Goal: Check status: Check status

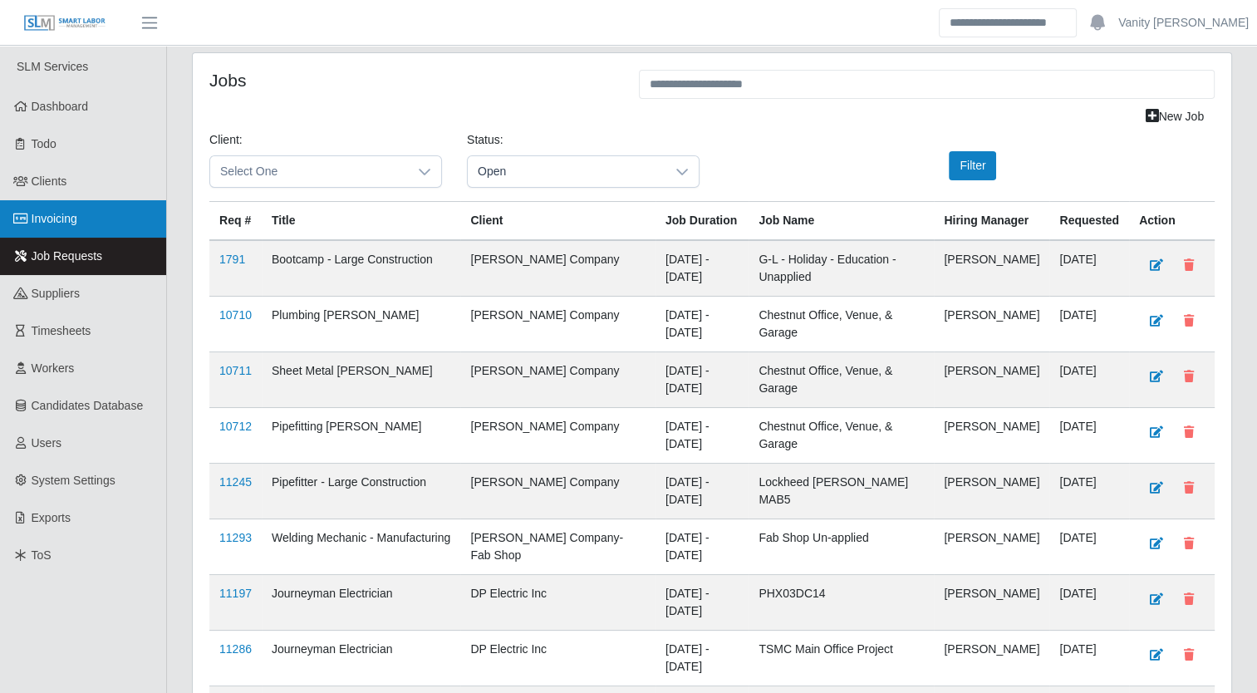
click at [57, 218] on span "Invoicing" at bounding box center [55, 218] width 46 height 13
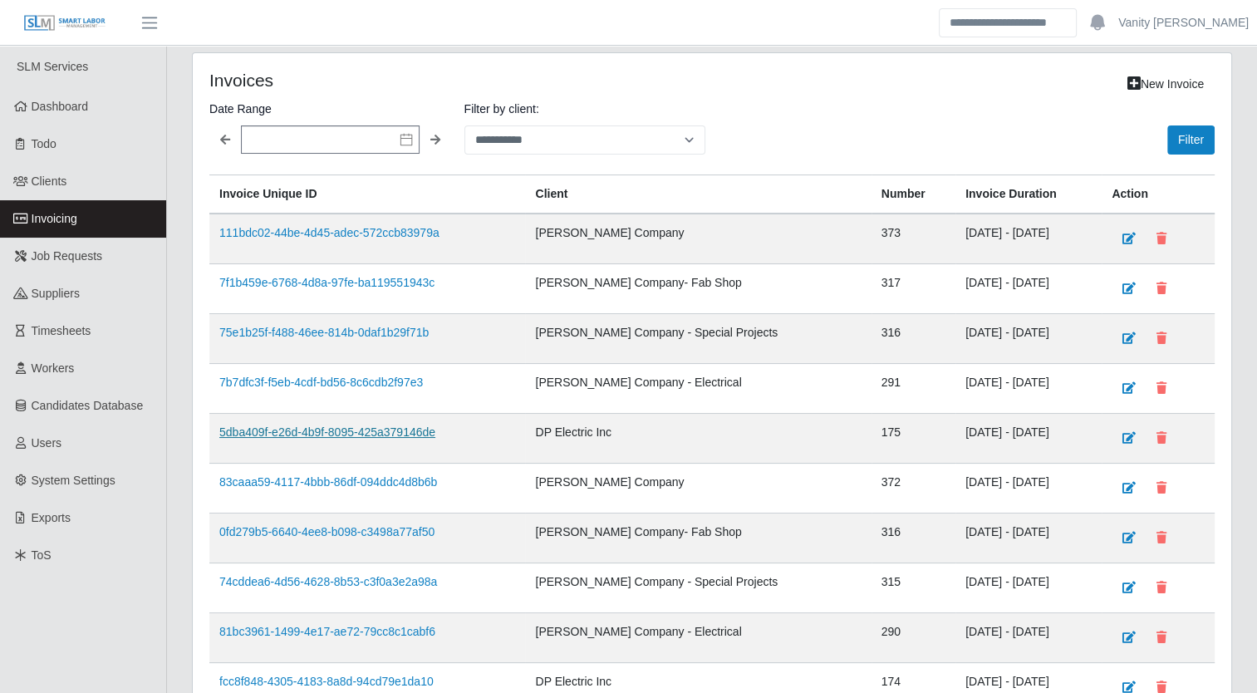
click at [356, 430] on link "5dba409f-e26d-4b9f-8095-425a379146de" at bounding box center [327, 431] width 216 height 13
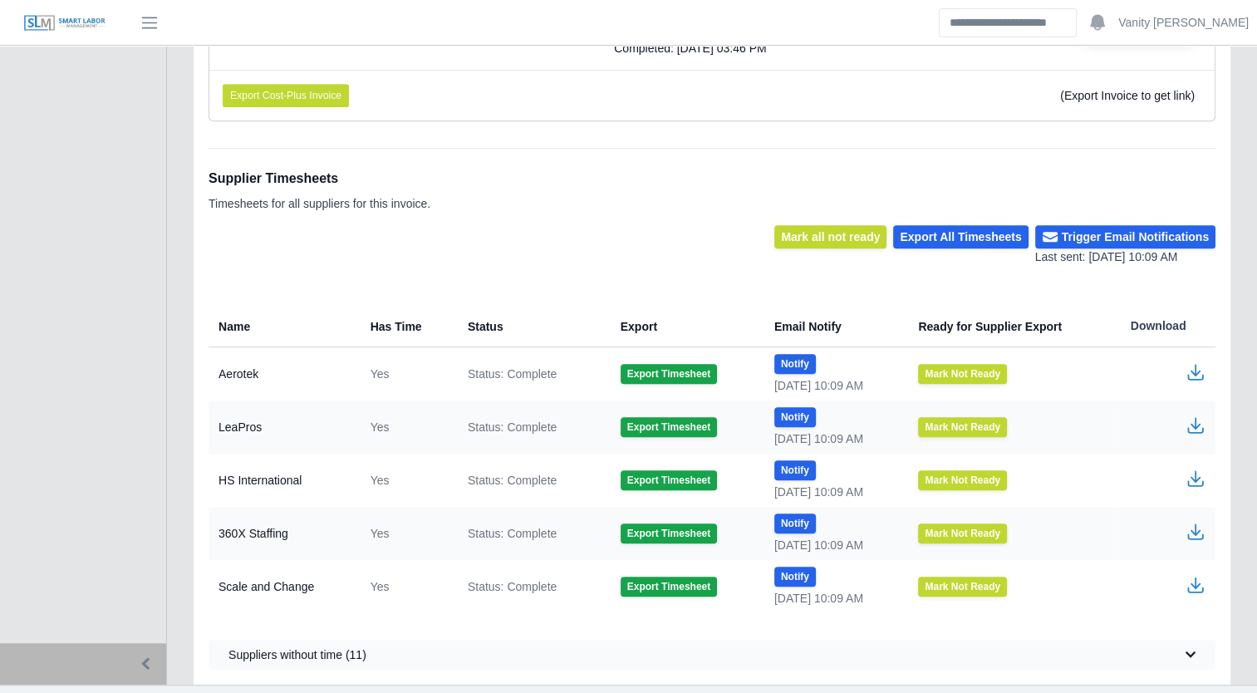
scroll to position [886, 0]
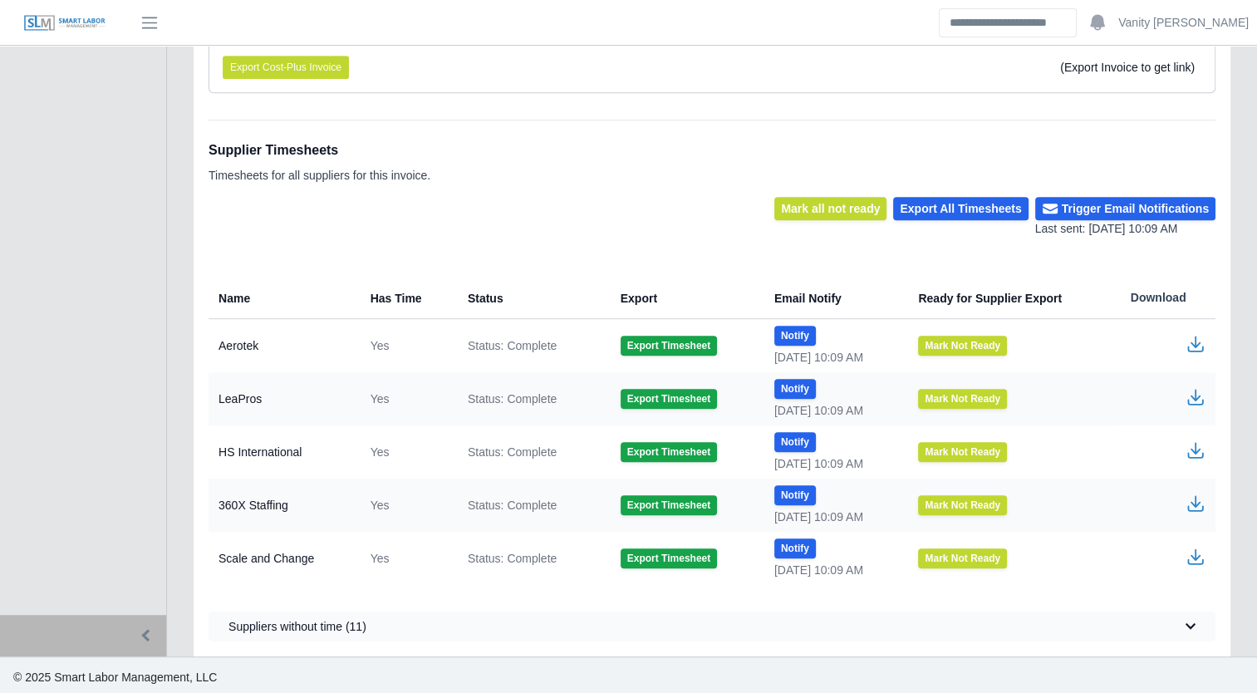
click at [1198, 503] on icon "button" at bounding box center [1196, 504] width 20 height 20
